Goal: Task Accomplishment & Management: Manage account settings

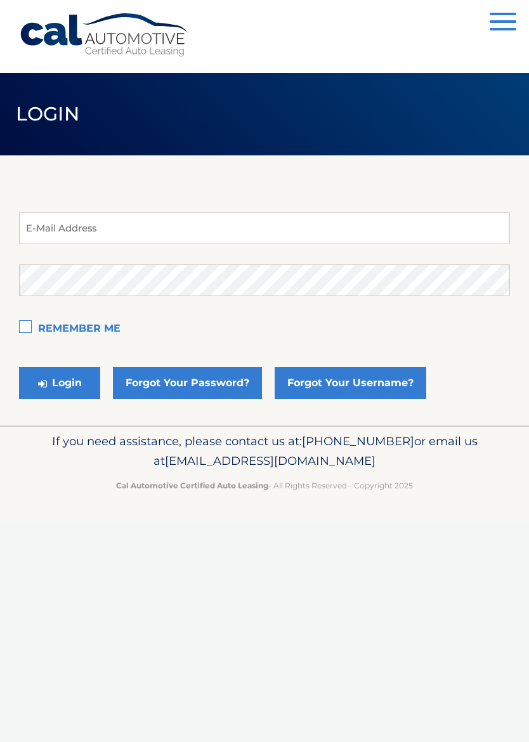
click at [65, 384] on button "Login" at bounding box center [59, 383] width 81 height 32
click at [96, 221] on input "email" at bounding box center [264, 228] width 491 height 32
type input "sifever@aol.com"
click at [28, 330] on label "Remember Me" at bounding box center [264, 328] width 491 height 25
click at [0, 0] on input "Remember Me" at bounding box center [0, 0] width 0 height 0
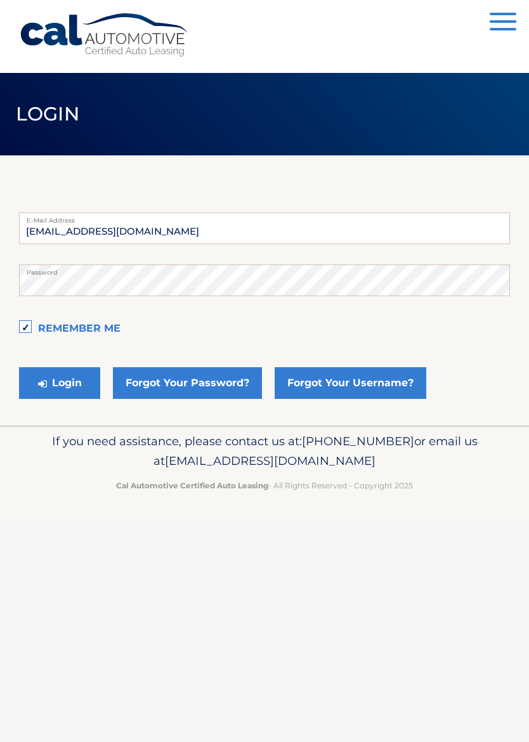
click at [69, 387] on button "Login" at bounding box center [59, 383] width 81 height 32
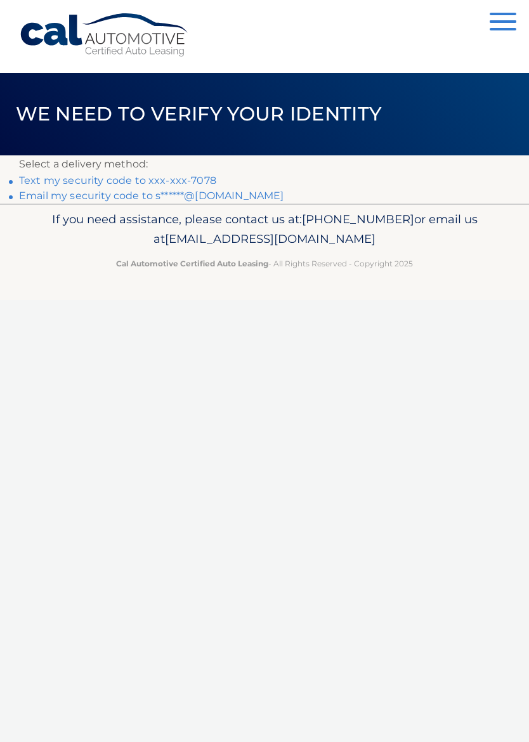
click at [211, 172] on p "Select a delivery method:" at bounding box center [264, 164] width 491 height 18
click at [164, 181] on link "Text my security code to xxx-xxx-7078" at bounding box center [117, 180] width 197 height 12
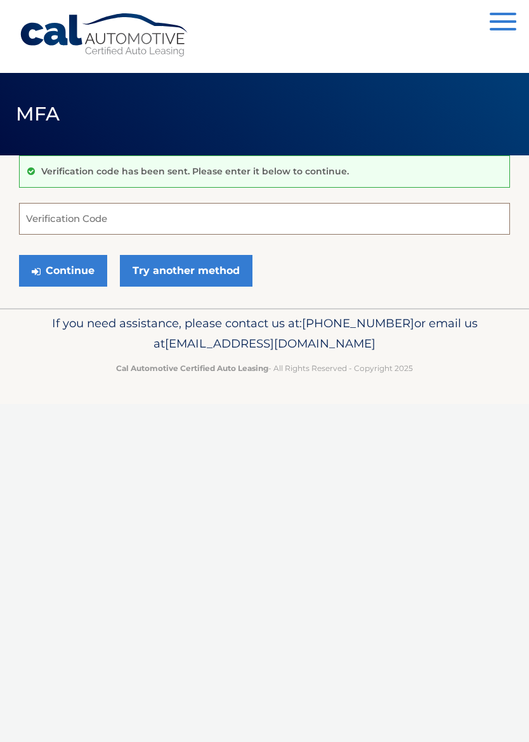
click at [146, 226] on input "Verification Code" at bounding box center [264, 219] width 491 height 32
type input "064529"
click at [80, 267] on button "Continue" at bounding box center [63, 271] width 88 height 32
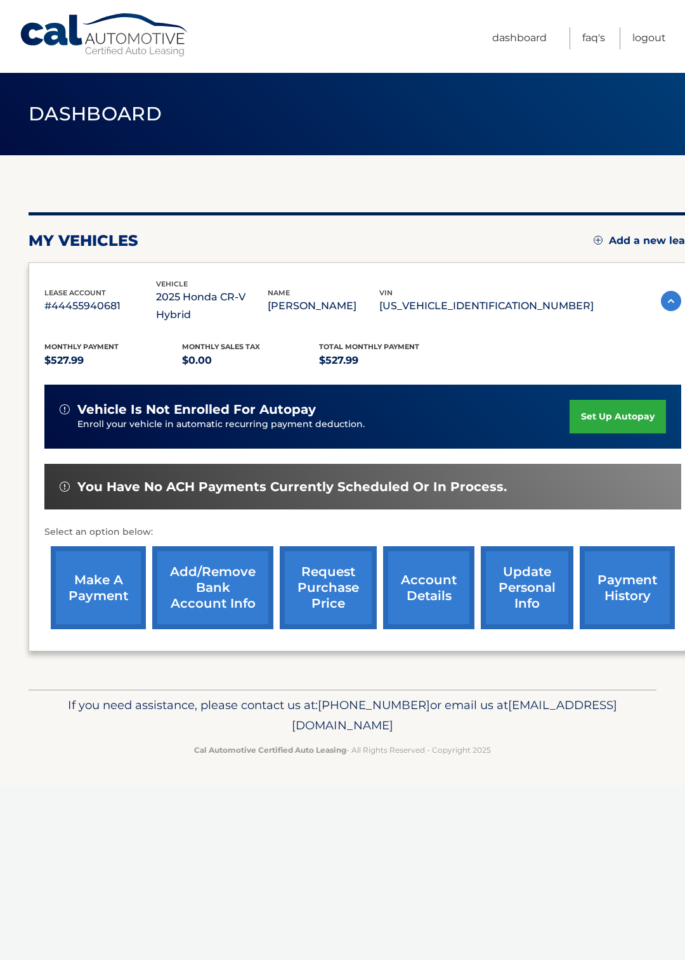
click at [101, 574] on link "make a payment" at bounding box center [98, 587] width 95 height 83
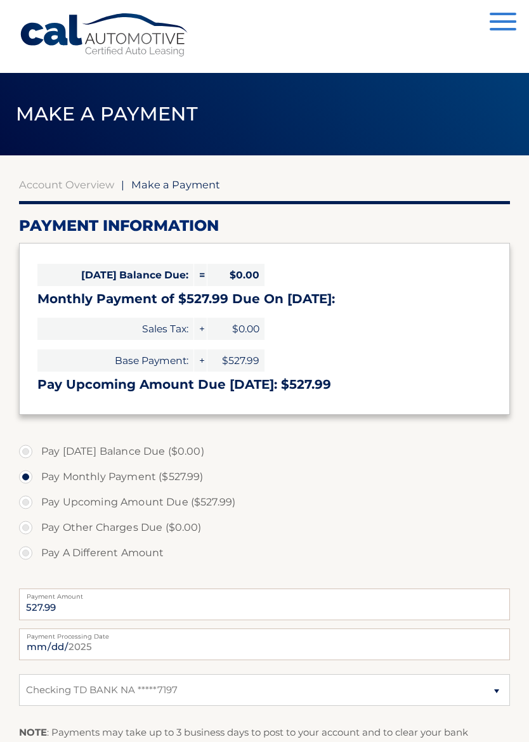
select select "OTFmZDY5M2YtZGI3Yy00ODNkLThlNzktZmQwZDZkOGE4M2Qz"
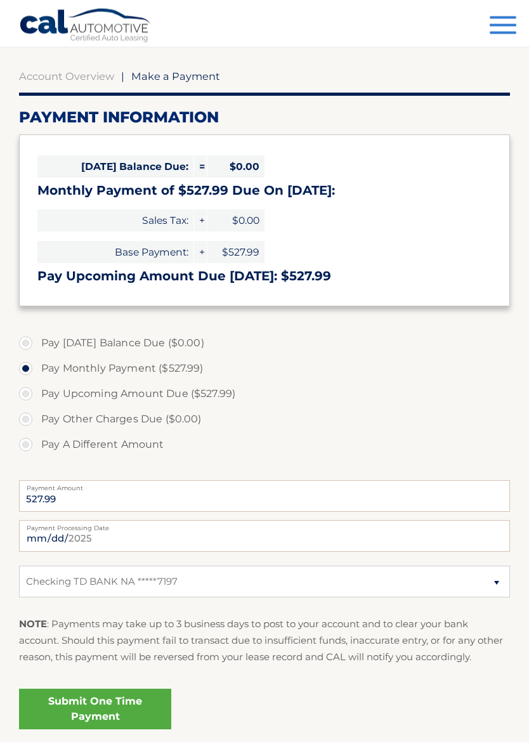
scroll to position [124, 0]
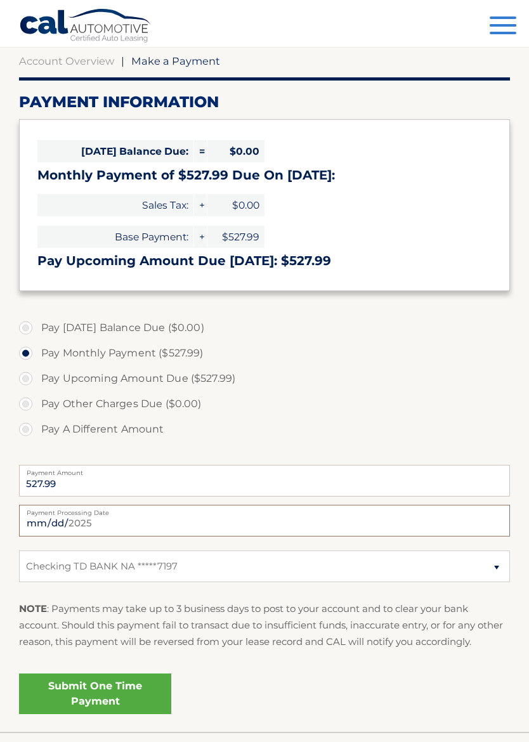
click at [307, 518] on input "2025-10-01" at bounding box center [264, 521] width 491 height 32
type input "2025-10-24"
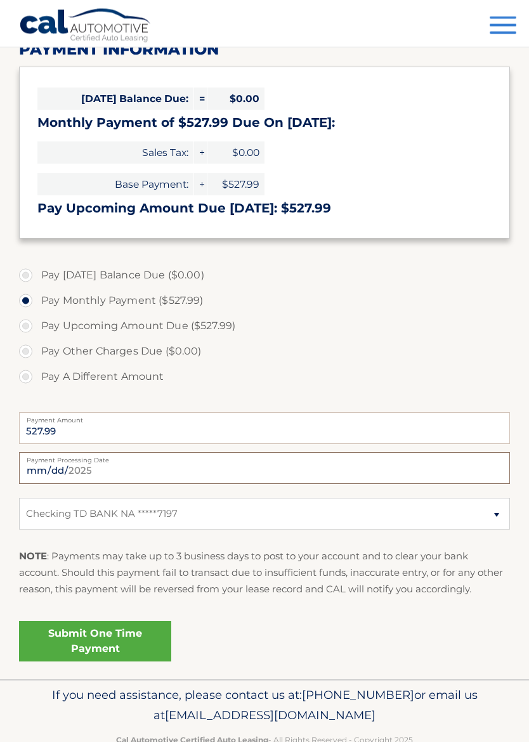
scroll to position [207, 0]
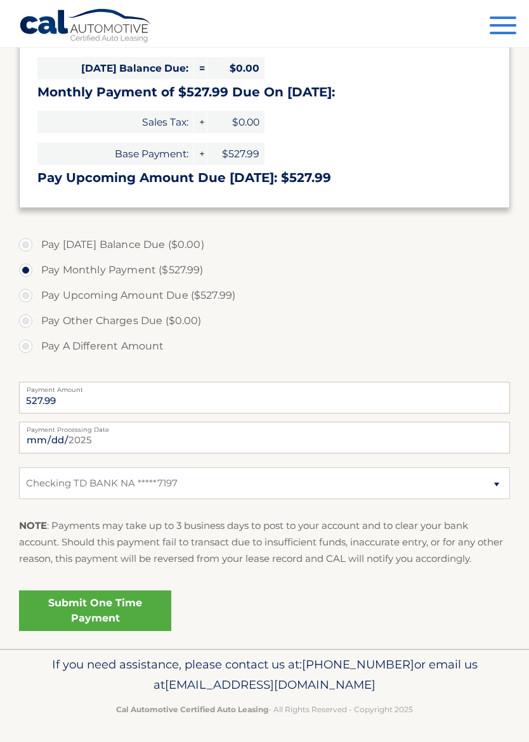
click at [134, 608] on link "Submit One Time Payment" at bounding box center [95, 610] width 152 height 41
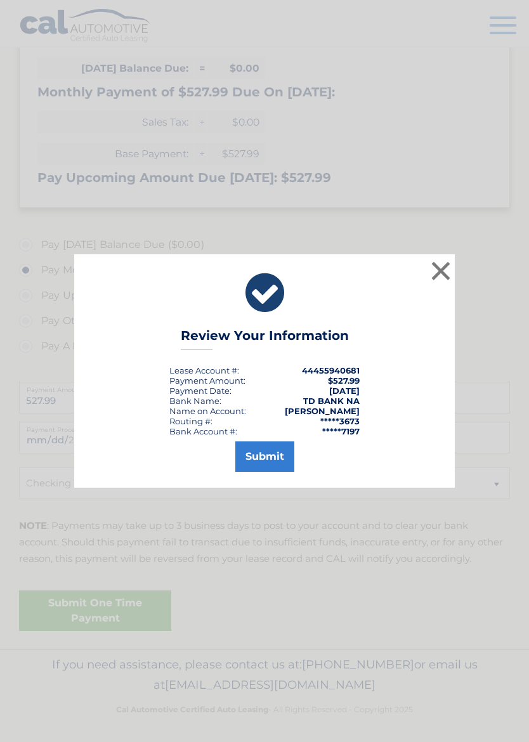
click at [268, 458] on button "Submit" at bounding box center [264, 456] width 59 height 30
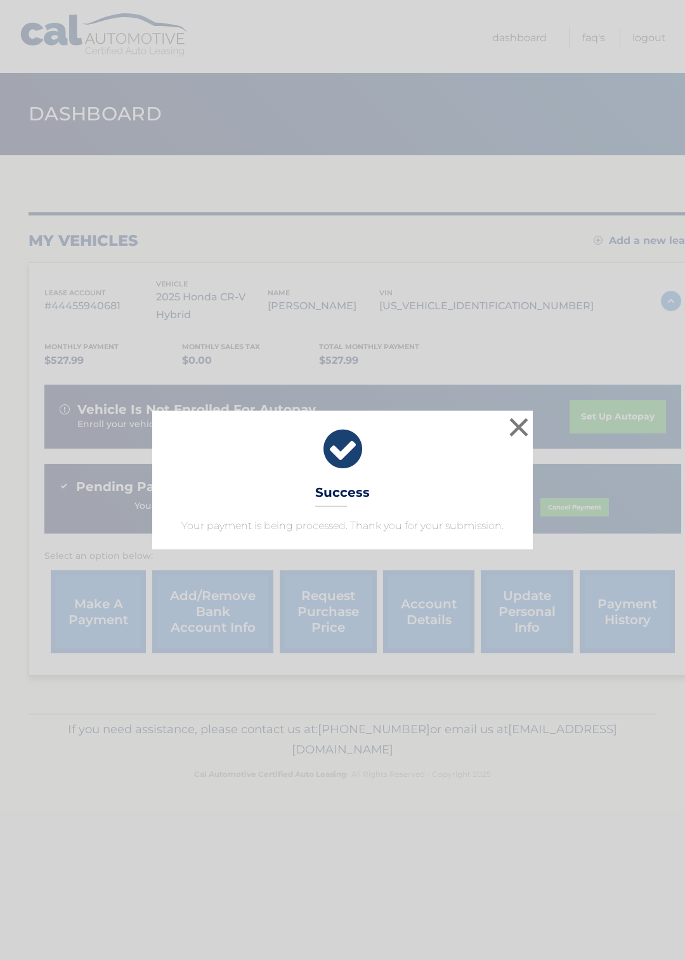
click at [518, 423] on button "×" at bounding box center [518, 427] width 25 height 25
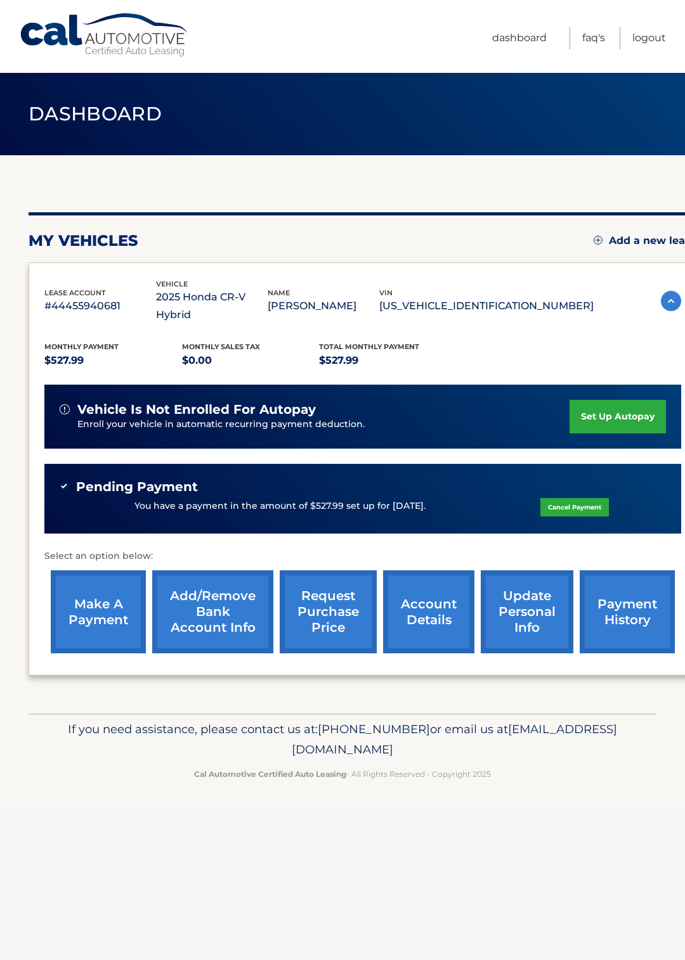
click at [656, 40] on link "Logout" at bounding box center [649, 38] width 34 height 22
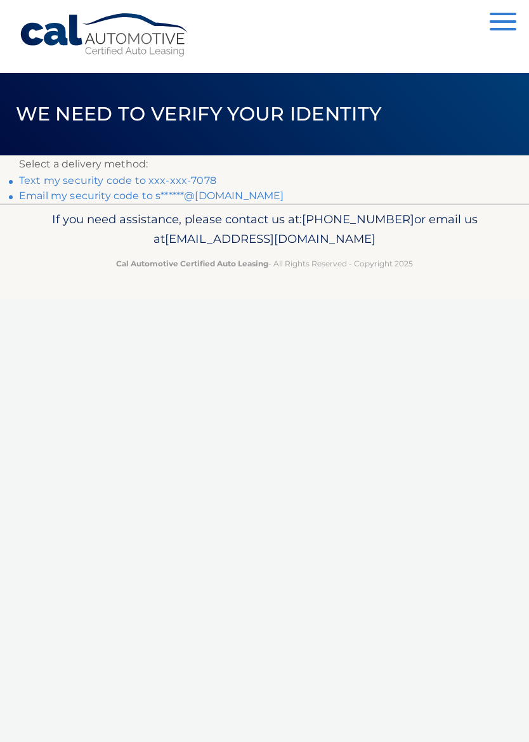
click at [209, 178] on link "Text my security code to xxx-xxx-7078" at bounding box center [117, 180] width 197 height 12
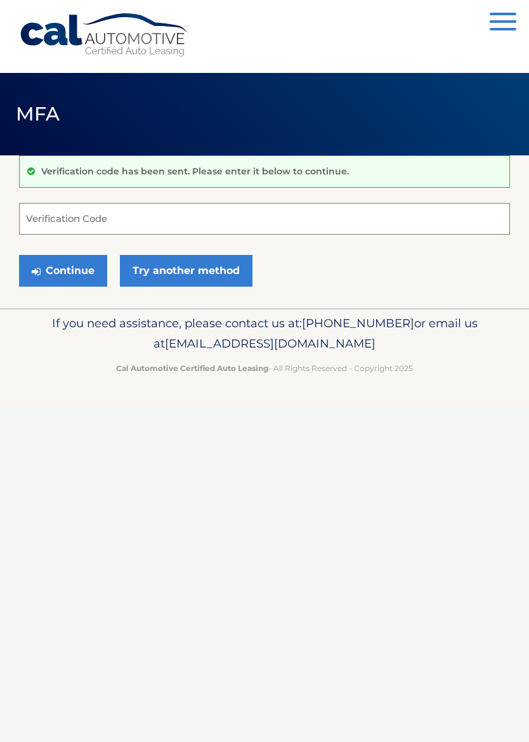
click at [126, 216] on input "Verification Code" at bounding box center [264, 219] width 491 height 32
type input "280361"
click at [75, 274] on button "Continue" at bounding box center [63, 271] width 88 height 32
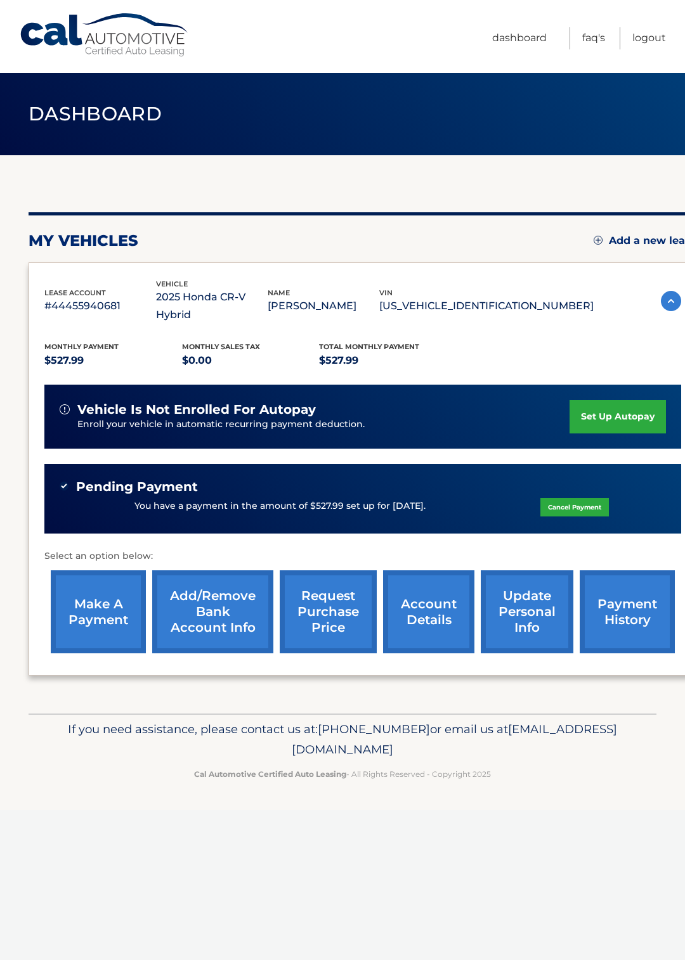
click at [657, 38] on link "Logout" at bounding box center [649, 38] width 34 height 22
